Goal: Information Seeking & Learning: Learn about a topic

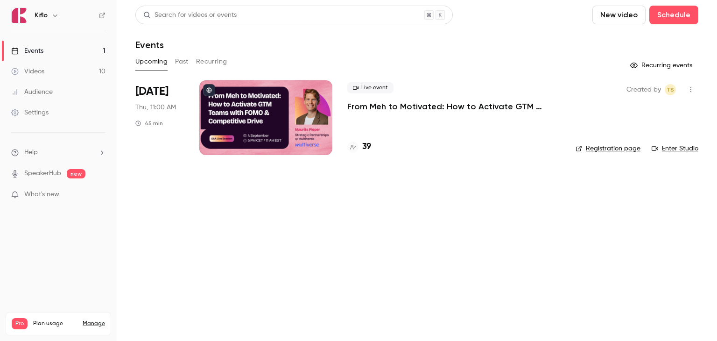
click at [372, 108] on p "From Meh to Motivated: How to Activate GTM Teams with FOMO & Competitive Drive" at bounding box center [453, 106] width 213 height 11
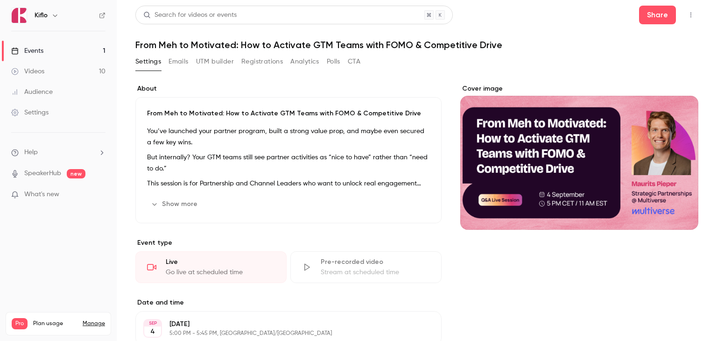
click at [271, 60] on button "Registrations" at bounding box center [262, 61] width 42 height 15
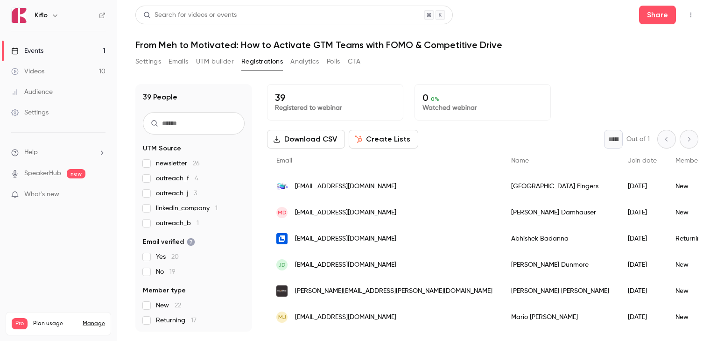
click at [47, 49] on link "Events 1" at bounding box center [58, 51] width 117 height 21
